Goal: Transaction & Acquisition: Download file/media

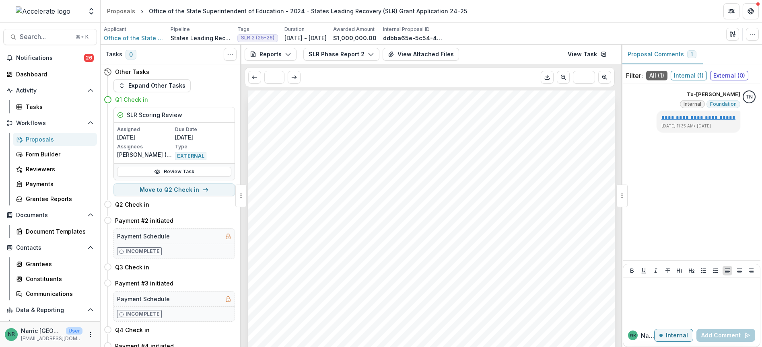
click at [601, 15] on header "Proposals Office of the State Superintendent of Education - 2024 - States Leadi…" at bounding box center [431, 11] width 661 height 22
click at [133, 12] on div "Proposals" at bounding box center [121, 11] width 28 height 8
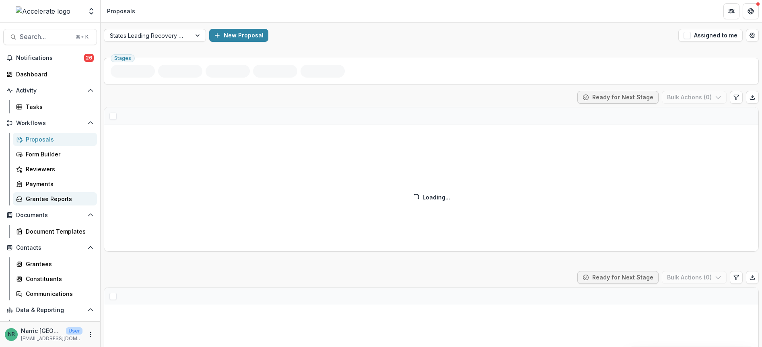
click at [49, 198] on div "Grantee Reports" at bounding box center [58, 199] width 65 height 8
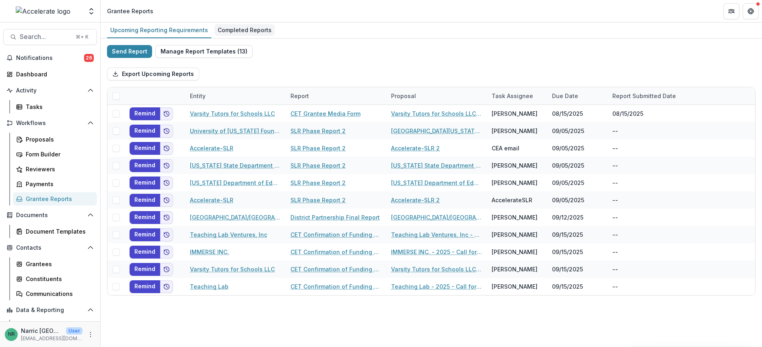
click at [231, 31] on div "Completed Reports" at bounding box center [244, 30] width 60 height 12
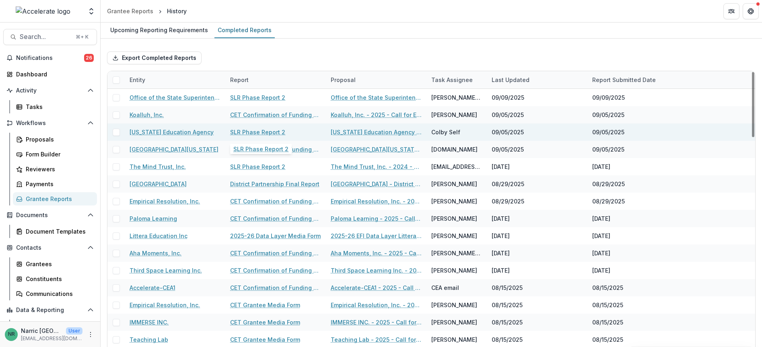
click at [261, 131] on link "SLR Phase Report 2" at bounding box center [257, 132] width 55 height 8
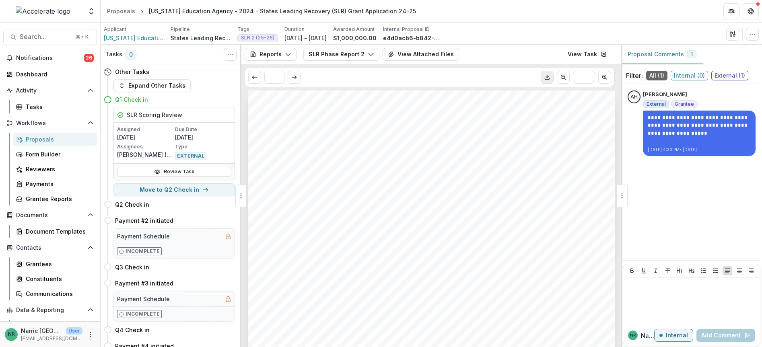
click at [549, 78] on icon "Download PDF" at bounding box center [547, 77] width 6 height 6
